Goal: Task Accomplishment & Management: Complete application form

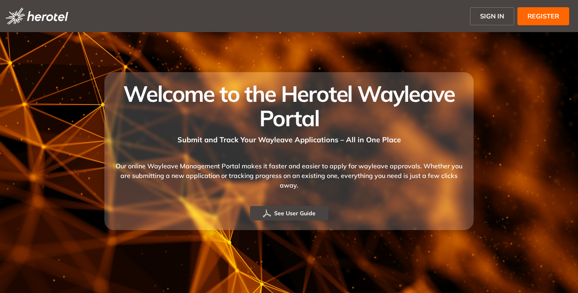
click at [493, 12] on span "SIGN IN" at bounding box center [492, 16] width 24 height 10
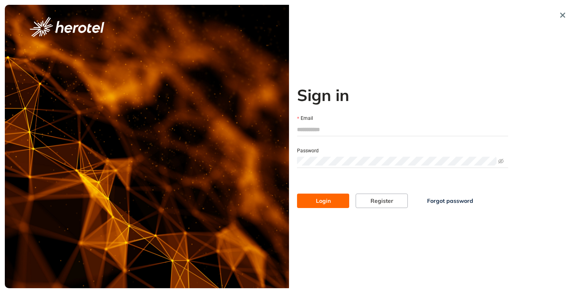
click at [323, 134] on input "Email" at bounding box center [402, 130] width 211 height 12
type input "**********"
click at [297, 194] on button "Login" at bounding box center [323, 201] width 52 height 14
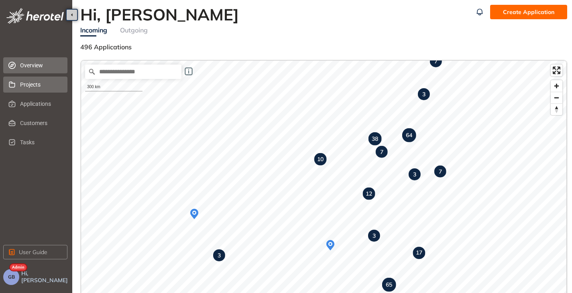
click at [32, 88] on span "Projects" at bounding box center [40, 85] width 41 height 16
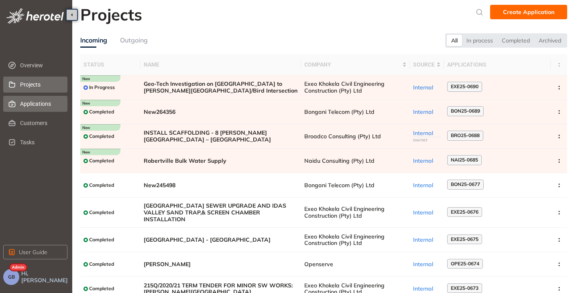
click at [29, 102] on span "Applications" at bounding box center [40, 104] width 41 height 16
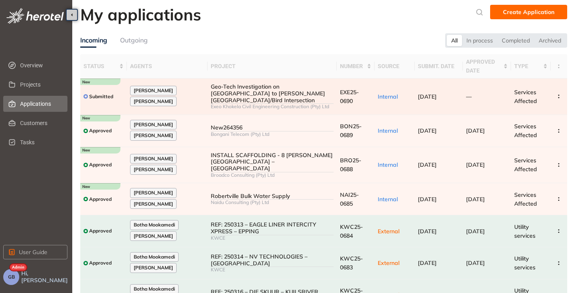
click at [331, 104] on td "Geo-Tech Investigation on [GEOGRAPHIC_DATA] to [PERSON_NAME][GEOGRAPHIC_DATA]/B…" at bounding box center [271, 97] width 129 height 37
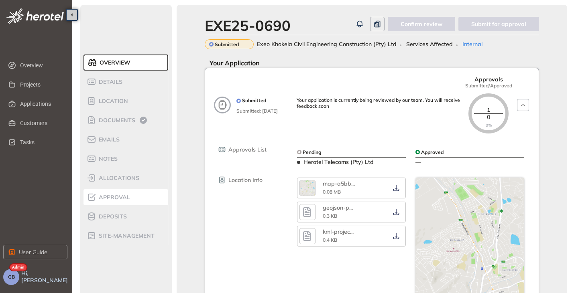
click at [110, 201] on div "Approval" at bounding box center [121, 198] width 68 height 10
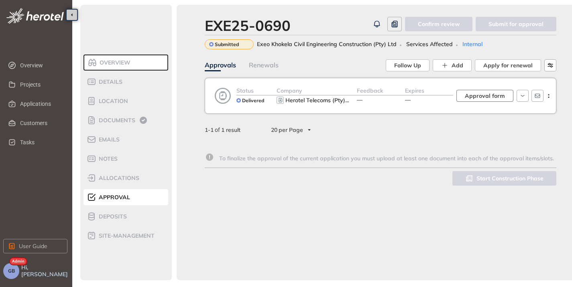
click at [488, 98] on span "Approval form" at bounding box center [485, 96] width 40 height 9
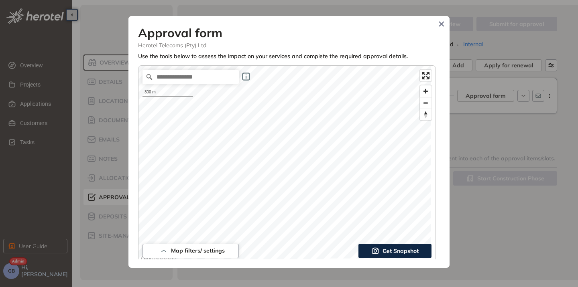
click at [442, 234] on div "Approval form Herotel Telecoms (Pty) Ltd Use the tools below to assess the impa…" at bounding box center [288, 142] width 321 height 252
click at [391, 255] on span "Get Snapshot" at bounding box center [400, 251] width 36 height 9
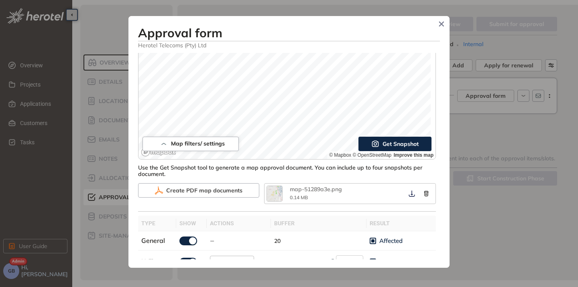
scroll to position [120, 0]
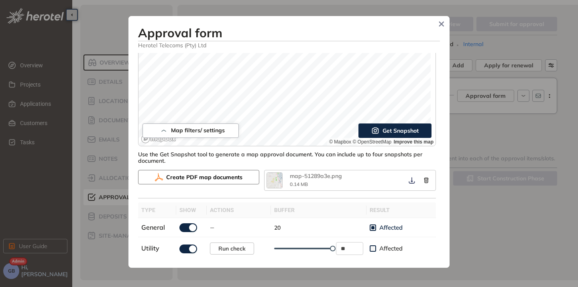
click at [195, 178] on span "Create PDF map documents" at bounding box center [204, 177] width 76 height 9
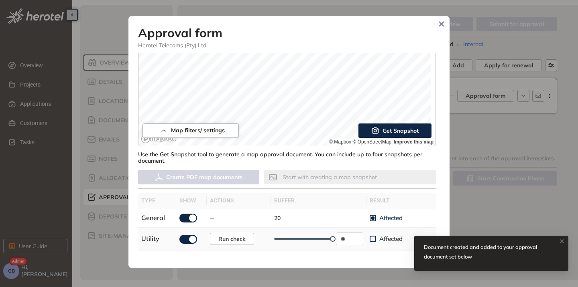
scroll to position [161, 0]
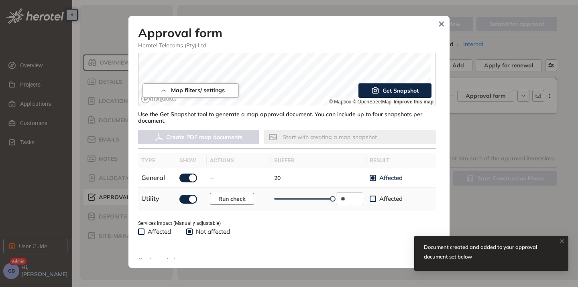
click at [224, 201] on span "Run check" at bounding box center [231, 199] width 27 height 9
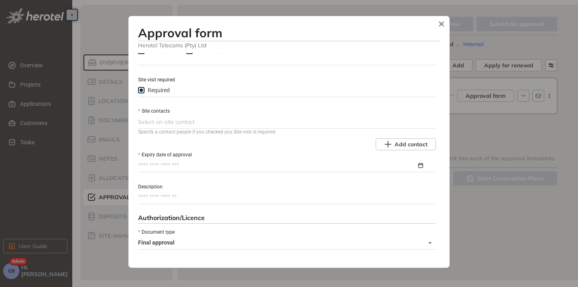
scroll to position [361, 0]
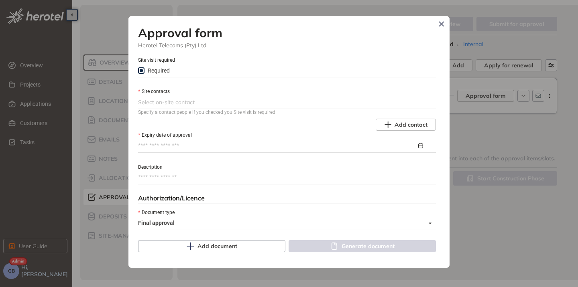
click at [269, 104] on div at bounding box center [286, 103] width 296 height 10
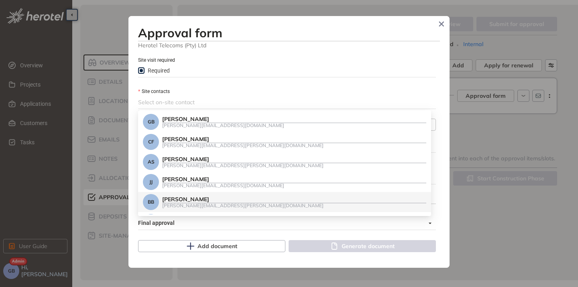
scroll to position [18, 0]
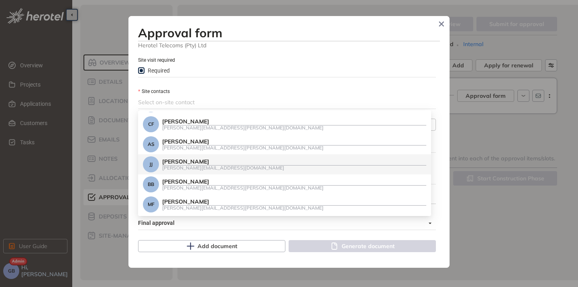
click at [233, 167] on div "[PERSON_NAME][EMAIL_ADDRESS][DOMAIN_NAME]" at bounding box center [294, 167] width 264 height 5
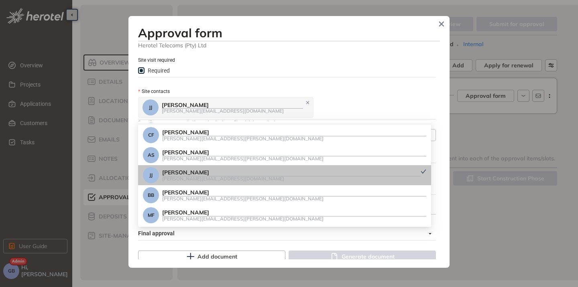
click at [348, 105] on div "[PERSON_NAME] [PERSON_NAME] [PERSON_NAME][EMAIL_ADDRESS][DOMAIN_NAME]" at bounding box center [286, 107] width 296 height 22
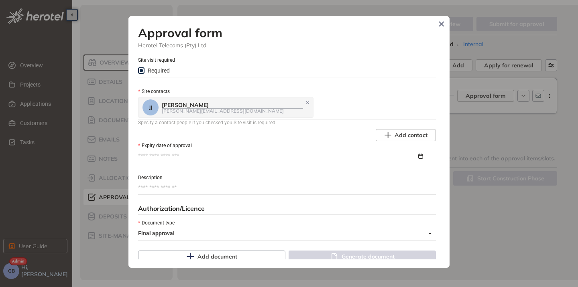
click at [207, 155] on input "Expiry date of approval" at bounding box center [277, 156] width 279 height 9
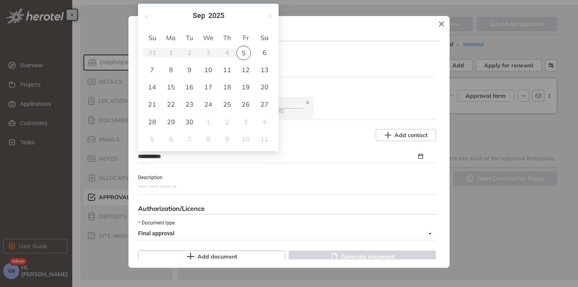
type input "**********"
click at [272, 19] on button "button" at bounding box center [269, 13] width 9 height 16
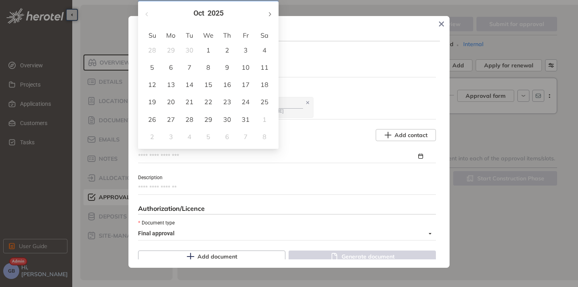
click at [272, 19] on button "button" at bounding box center [269, 13] width 9 height 16
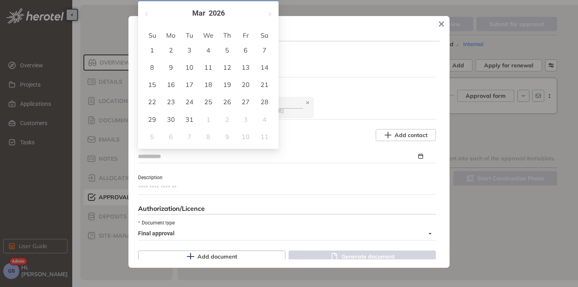
type input "**********"
click at [223, 49] on div "5" at bounding box center [227, 50] width 10 height 10
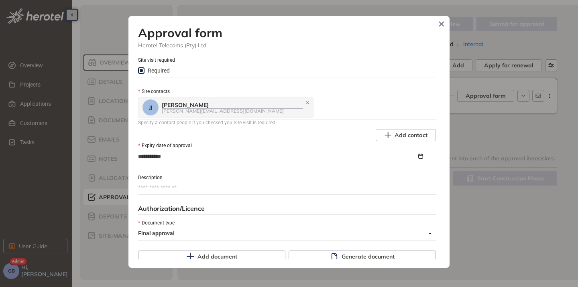
scroll to position [441, 0]
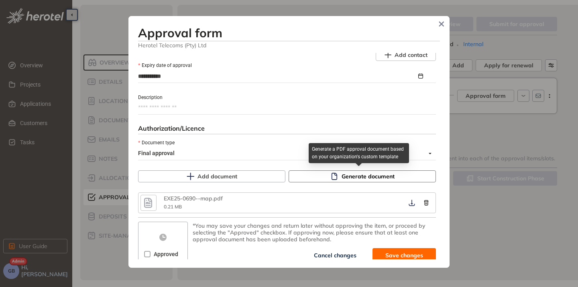
click at [324, 171] on button "Generate document" at bounding box center [362, 177] width 147 height 12
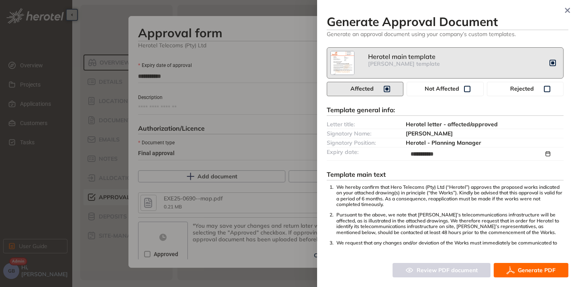
click at [511, 269] on icon "button" at bounding box center [510, 271] width 8 height 10
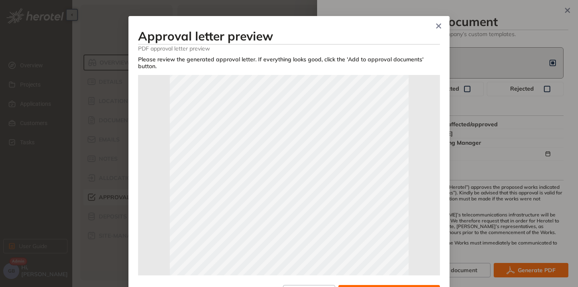
scroll to position [161, 0]
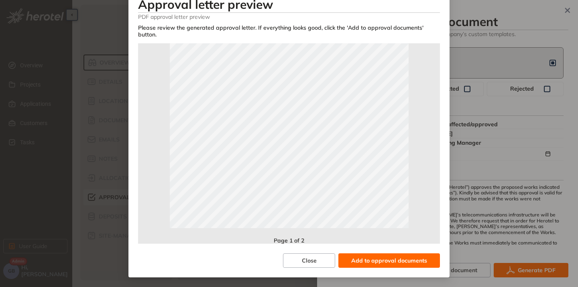
click at [385, 259] on span "Add to approval documents" at bounding box center [389, 260] width 76 height 9
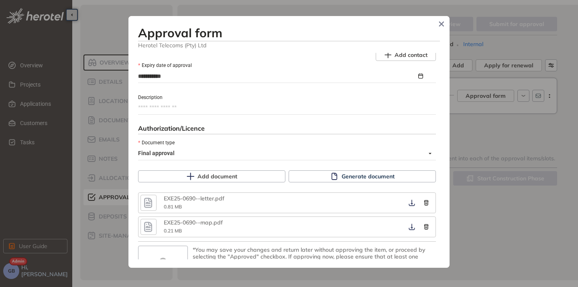
scroll to position [469, 0]
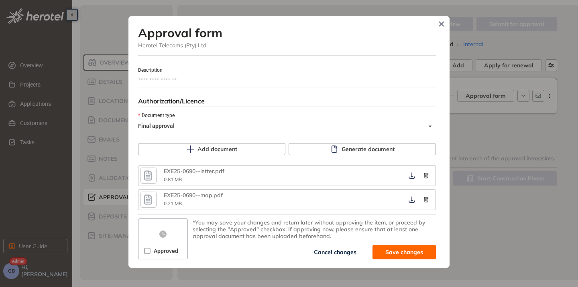
click at [152, 179] on icon "button" at bounding box center [148, 176] width 8 height 10
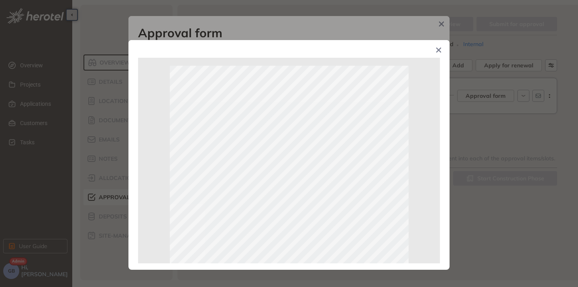
click at [435, 52] on span "Close" at bounding box center [439, 51] width 22 height 22
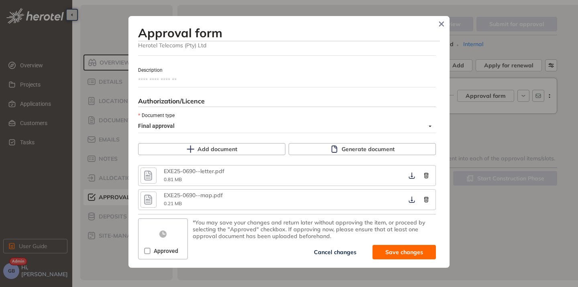
click at [391, 250] on span "Save changes" at bounding box center [404, 252] width 38 height 9
type textarea "**********"
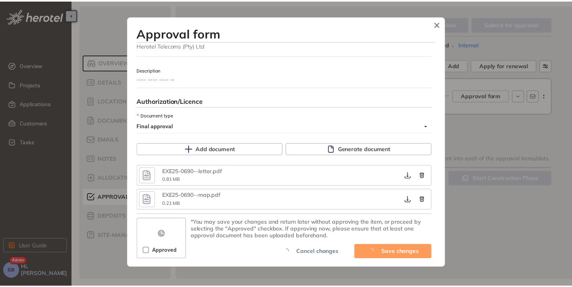
scroll to position [540, 0]
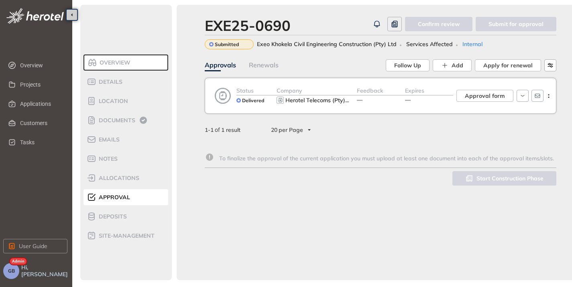
click at [382, 101] on div "Feedback —" at bounding box center [381, 95] width 48 height 19
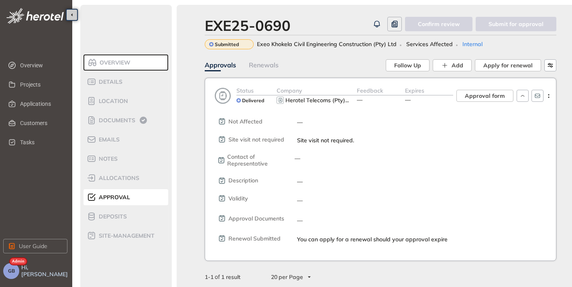
click at [393, 102] on div "Feedback —" at bounding box center [381, 95] width 48 height 19
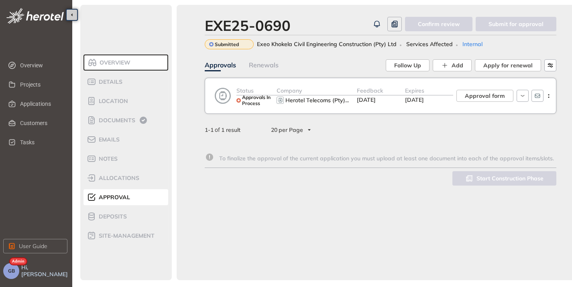
click at [424, 105] on div "Expires [DATE]" at bounding box center [429, 95] width 48 height 19
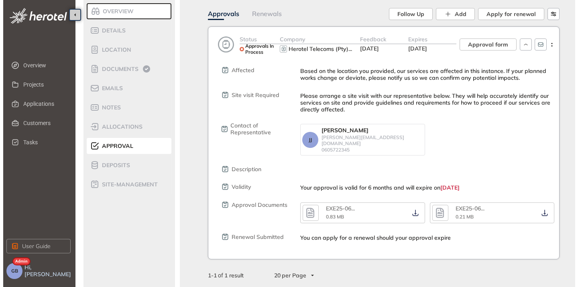
scroll to position [106, 0]
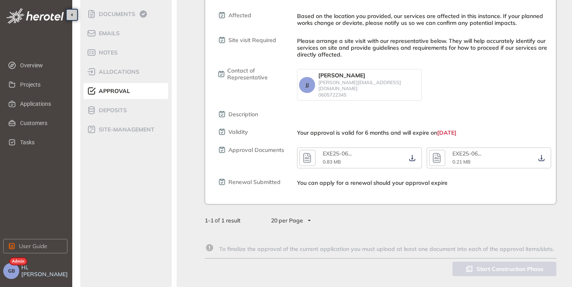
click at [307, 160] on button "button" at bounding box center [307, 158] width 16 height 16
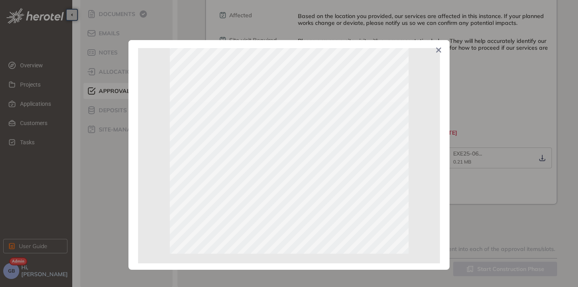
scroll to position [178, 0]
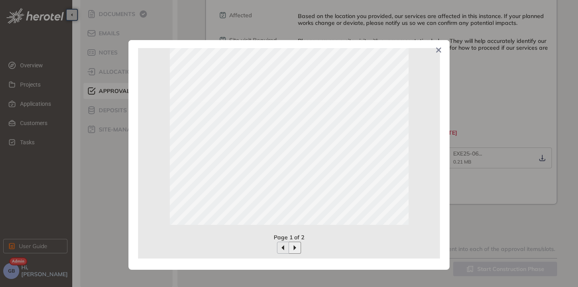
click at [295, 248] on icon "button" at bounding box center [295, 248] width 6 height 6
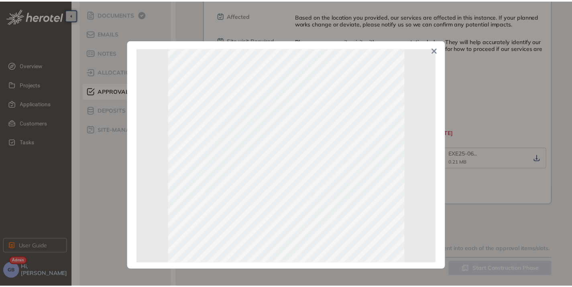
scroll to position [98, 0]
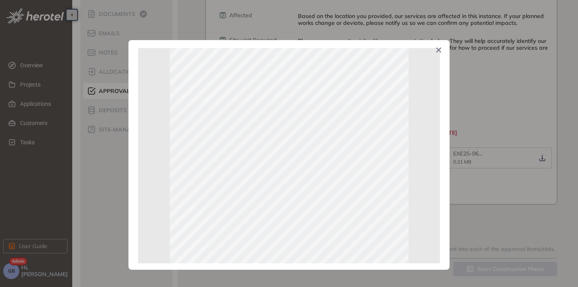
click at [437, 51] on icon "Close" at bounding box center [439, 50] width 6 height 6
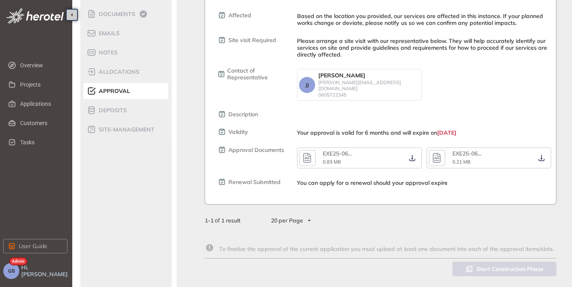
scroll to position [0, 0]
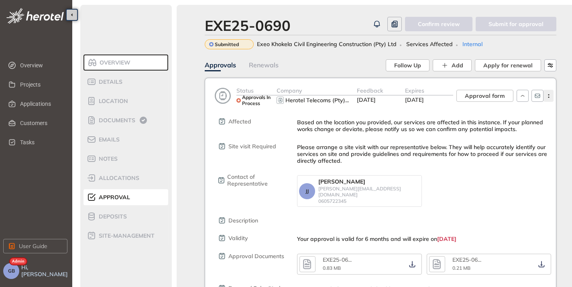
click at [550, 96] on icon "button" at bounding box center [549, 96] width 8 height 4
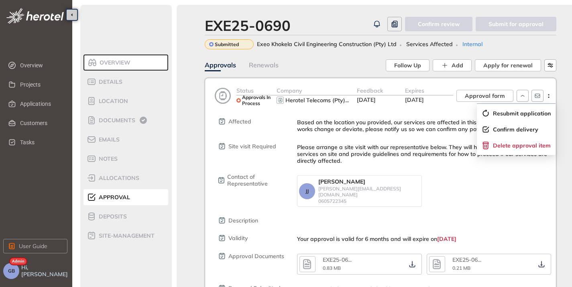
click at [405, 108] on div "Affected Based on the location you provided, our services are affected in this …" at bounding box center [386, 199] width 339 height 187
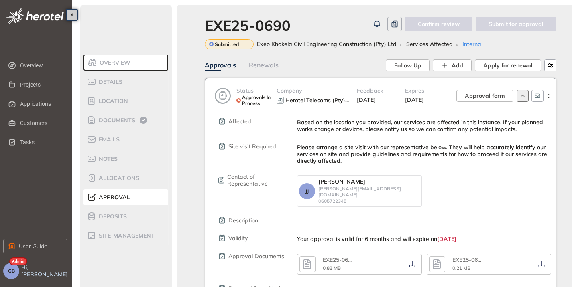
click at [523, 97] on icon "button" at bounding box center [523, 96] width 8 height 6
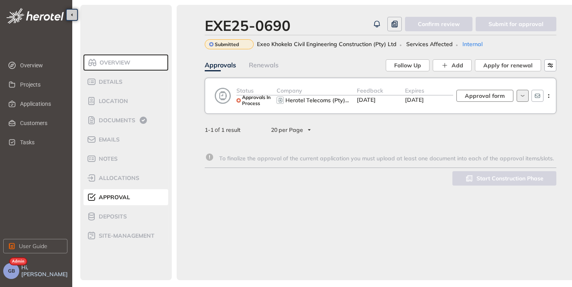
click at [495, 95] on span "Approval form" at bounding box center [485, 96] width 40 height 9
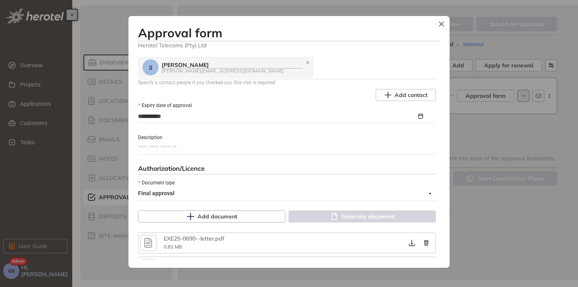
scroll to position [469, 0]
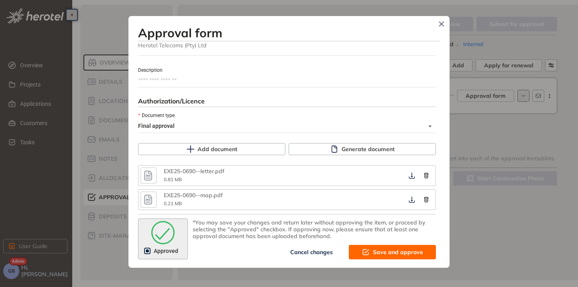
click at [366, 255] on icon "submit" at bounding box center [366, 253] width 8 height 10
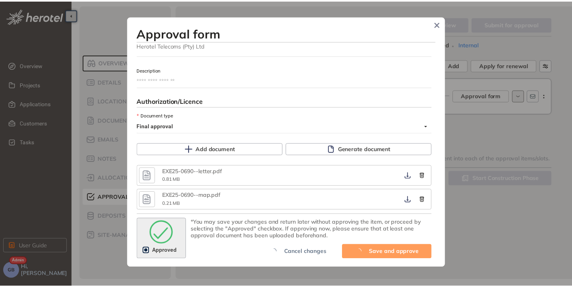
scroll to position [570, 0]
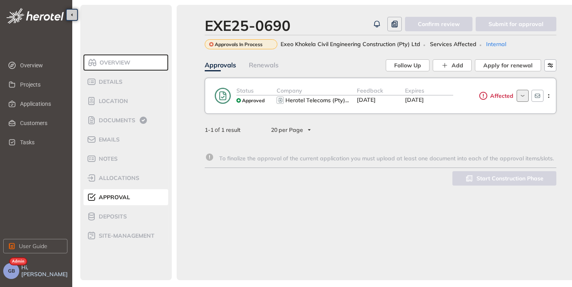
click at [450, 96] on div "Expires [DATE]" at bounding box center [429, 95] width 48 height 19
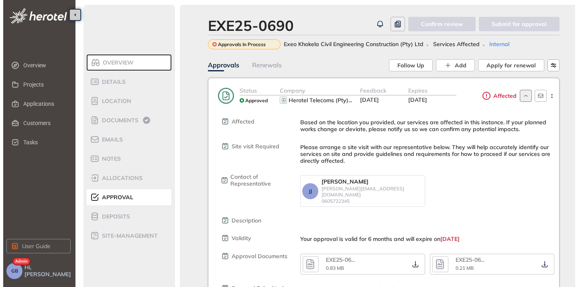
scroll to position [80, 0]
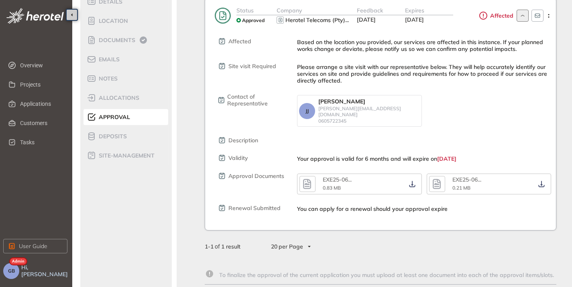
click at [443, 181] on icon "button" at bounding box center [437, 184] width 12 height 14
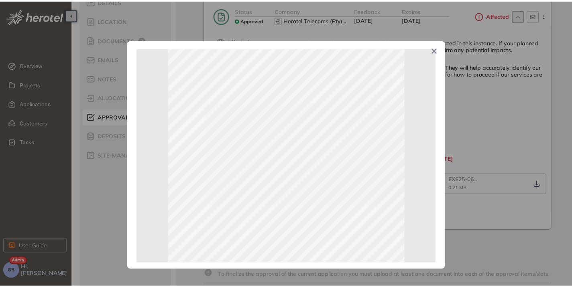
scroll to position [40, 0]
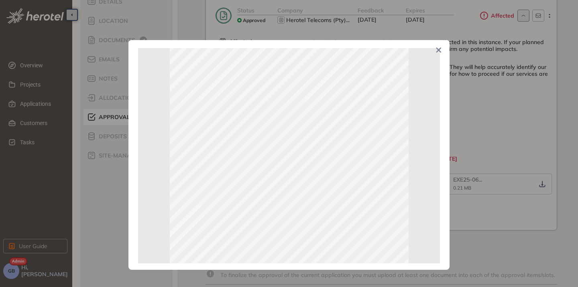
click at [440, 49] on icon "Close" at bounding box center [438, 50] width 5 height 5
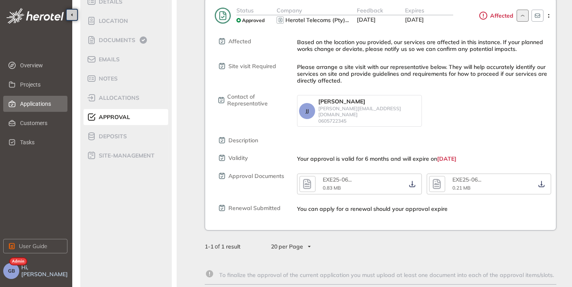
click at [40, 102] on span "Applications" at bounding box center [40, 104] width 41 height 16
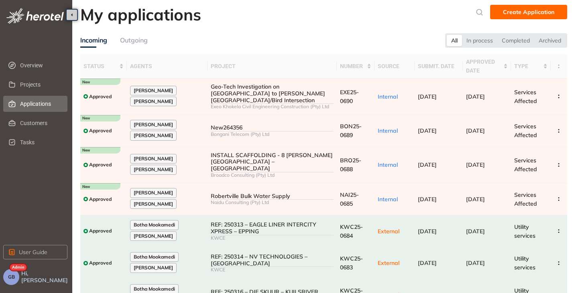
click at [12, 277] on span "GB" at bounding box center [11, 278] width 7 height 6
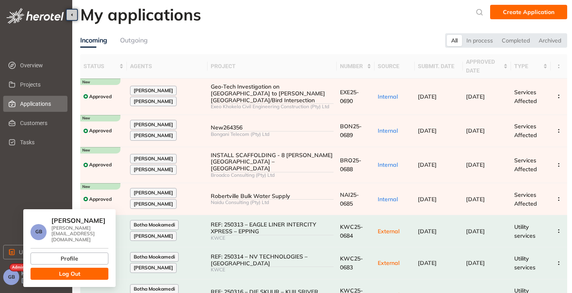
click at [58, 268] on button "Log Out" at bounding box center [70, 274] width 78 height 12
